Goal: Book appointment/travel/reservation

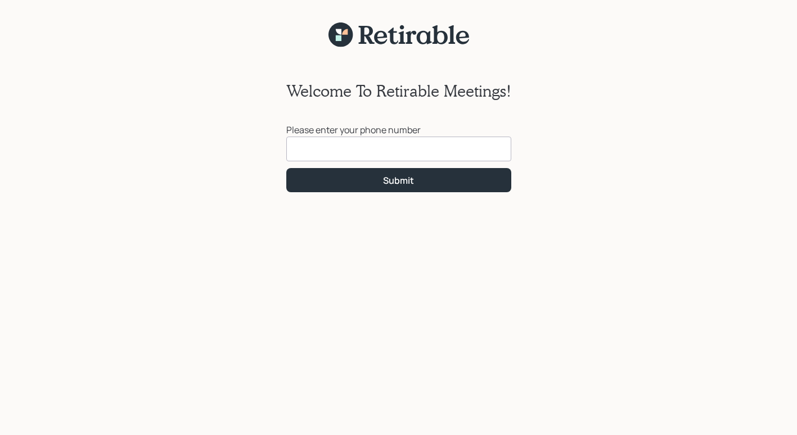
click at [334, 149] on input at bounding box center [398, 149] width 225 height 25
type input "[PHONE_NUMBER]"
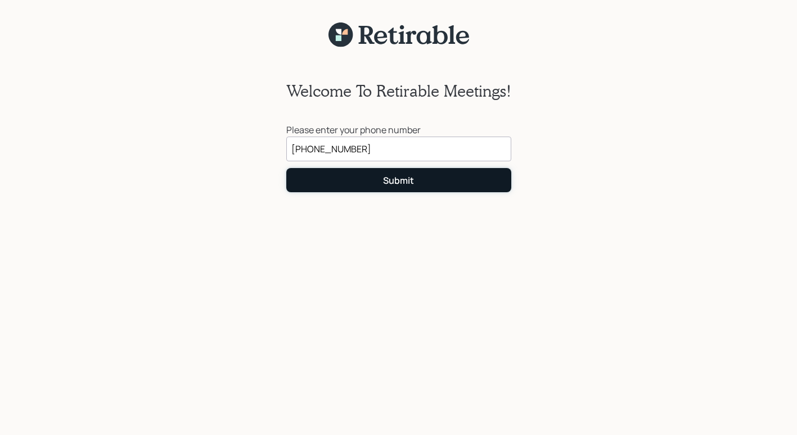
click at [411, 184] on div "Submit" at bounding box center [398, 180] width 31 height 12
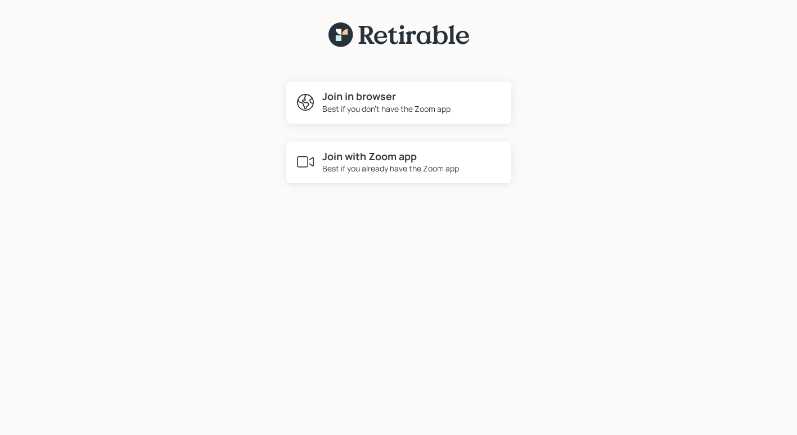
click at [391, 111] on div "Best if you don't have the Zoom app" at bounding box center [386, 109] width 128 height 12
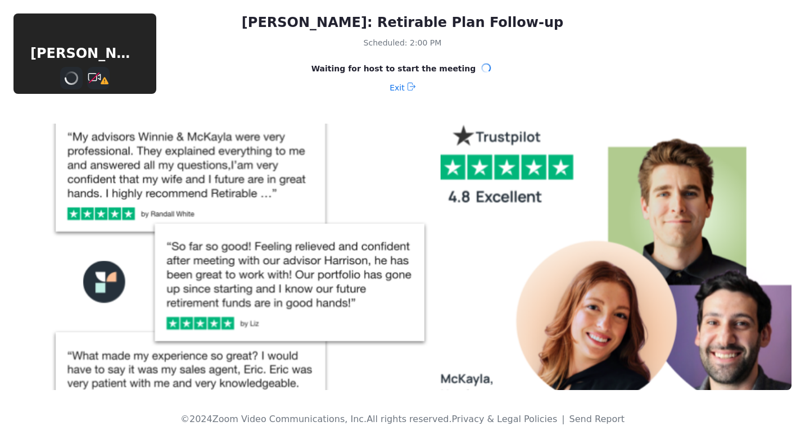
click at [469, 274] on img at bounding box center [402, 257] width 778 height 266
